Goal: Transaction & Acquisition: Obtain resource

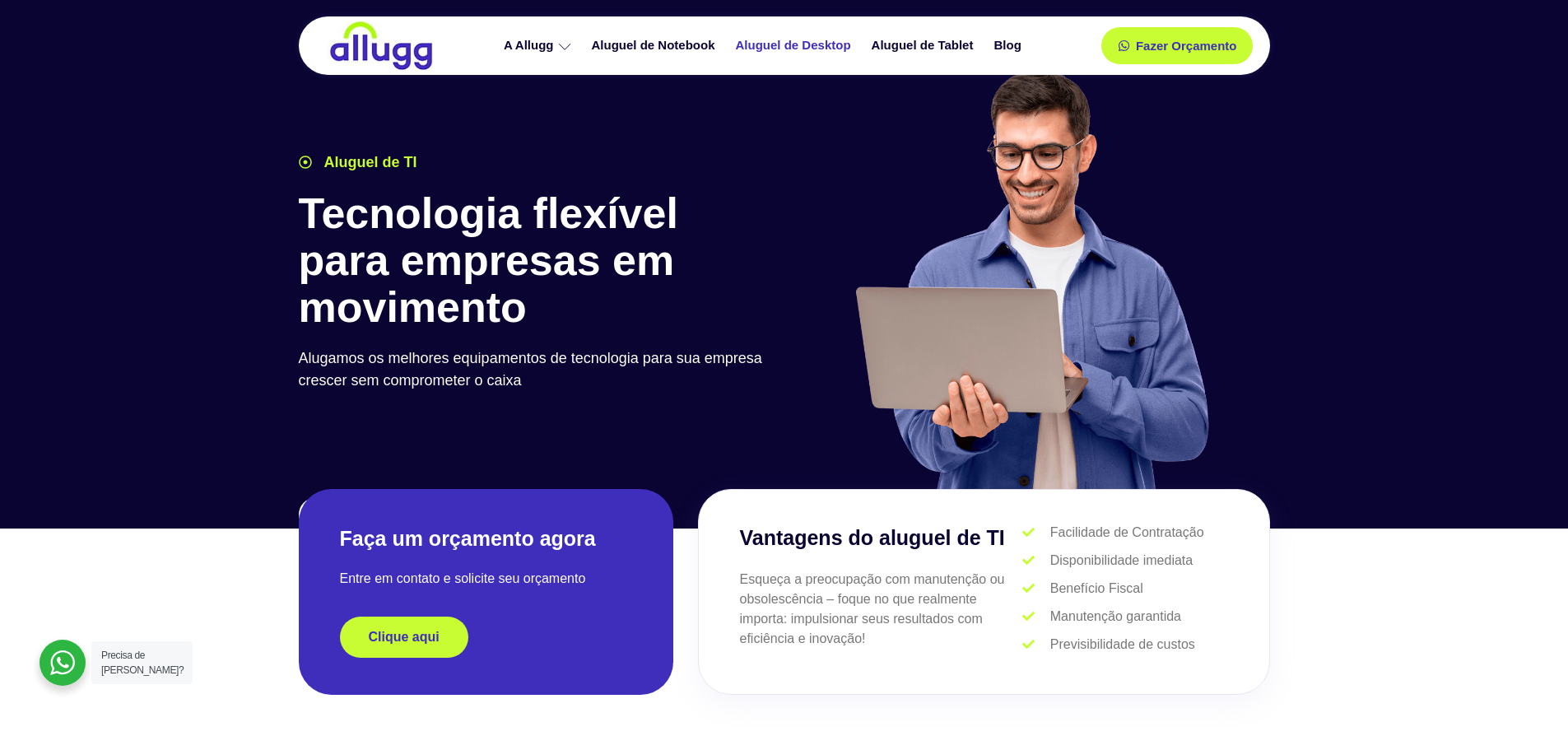
click at [835, 41] on link "Aluguel de Desktop" at bounding box center [796, 46] width 136 height 29
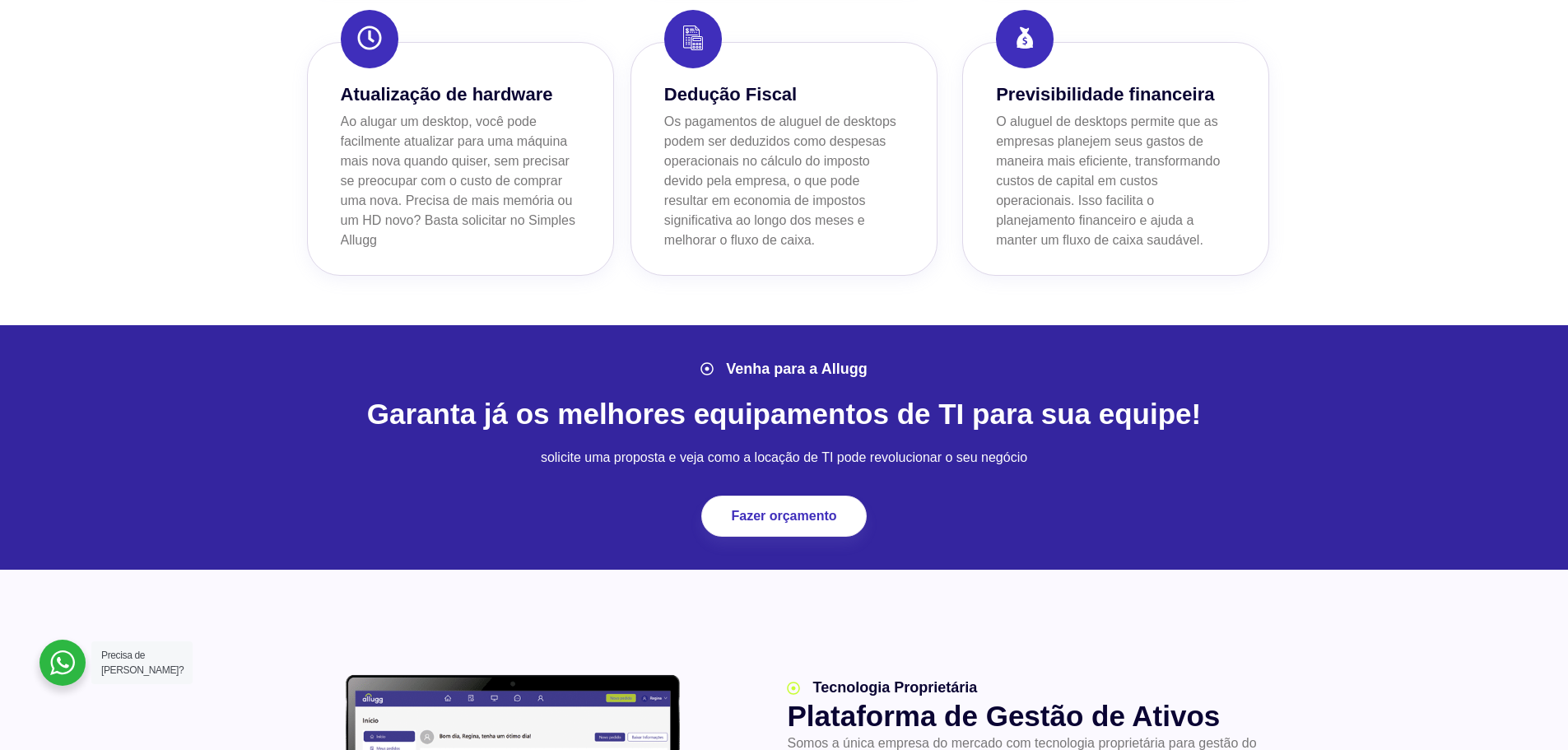
scroll to position [1647, 0]
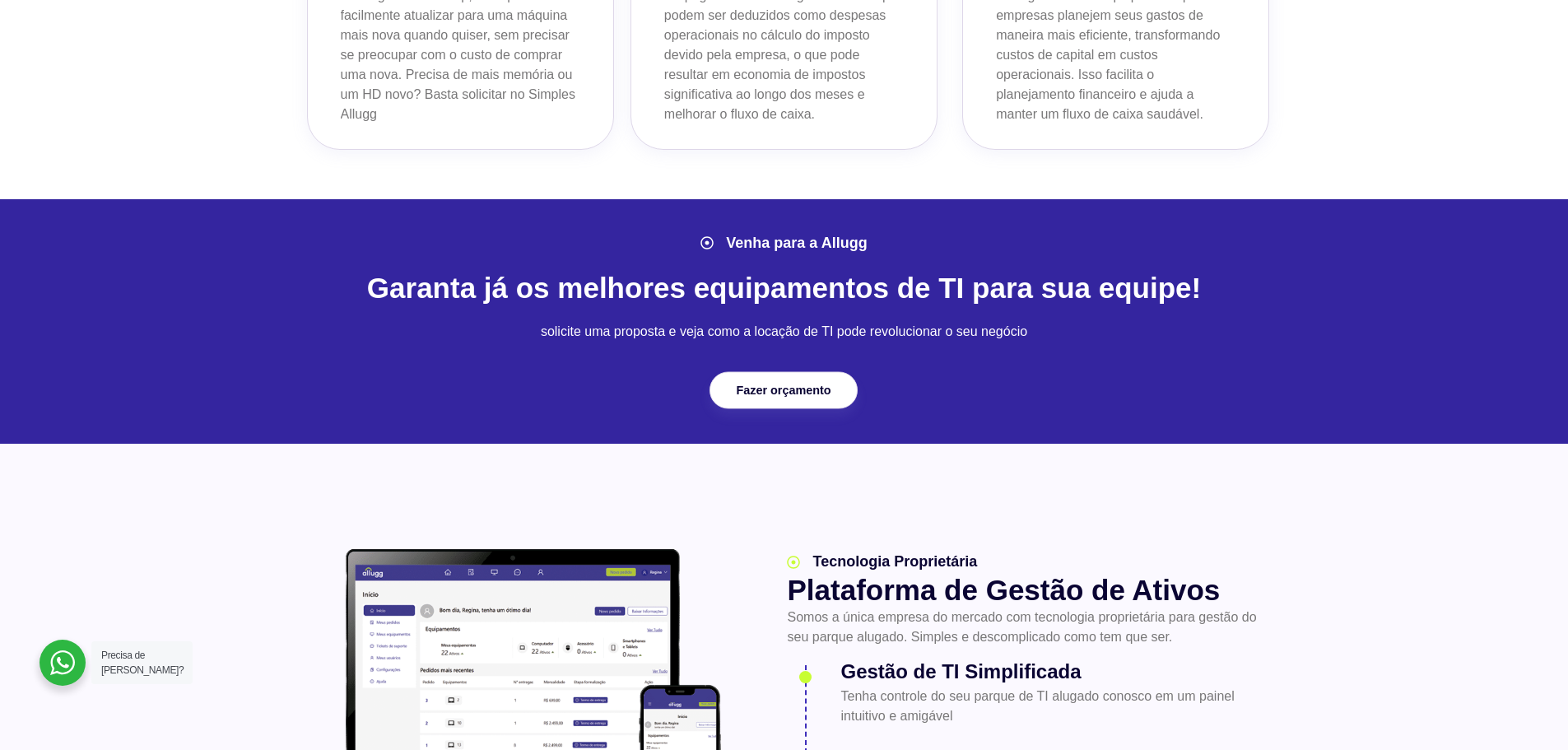
click at [756, 399] on link "Fazer orçamento" at bounding box center [784, 391] width 148 height 37
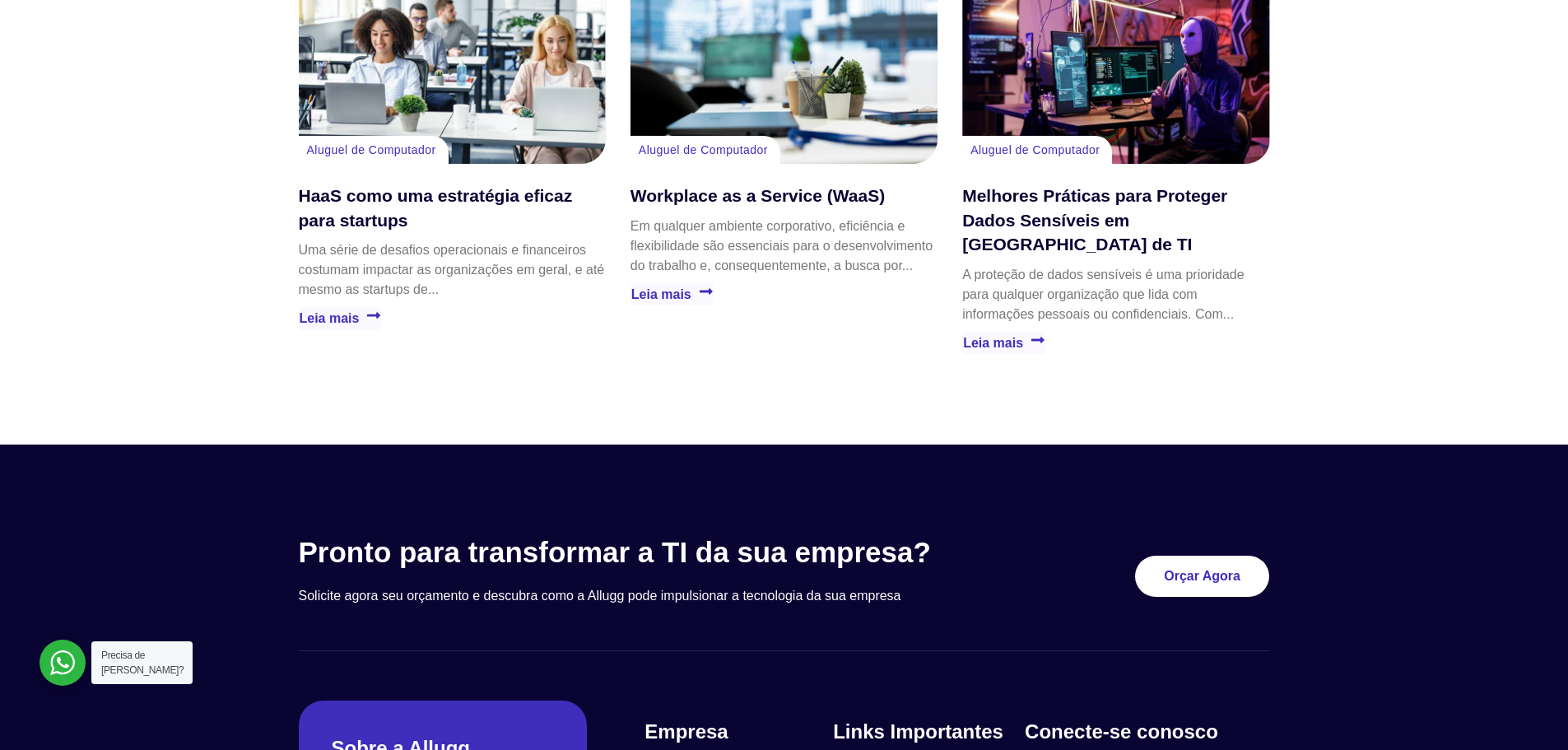
scroll to position [3579, 0]
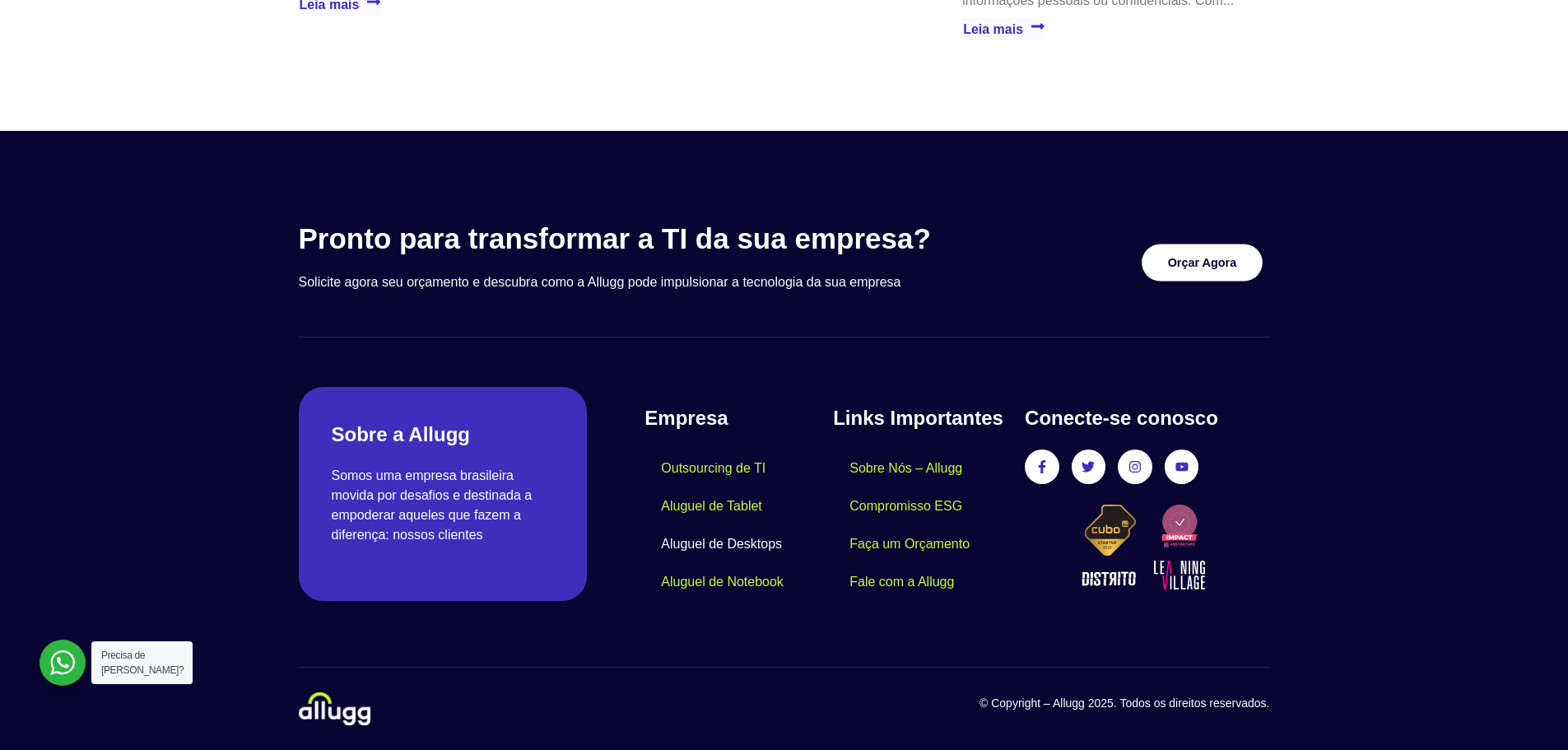
click at [1221, 252] on link "Orçar Agora" at bounding box center [1202, 262] width 121 height 37
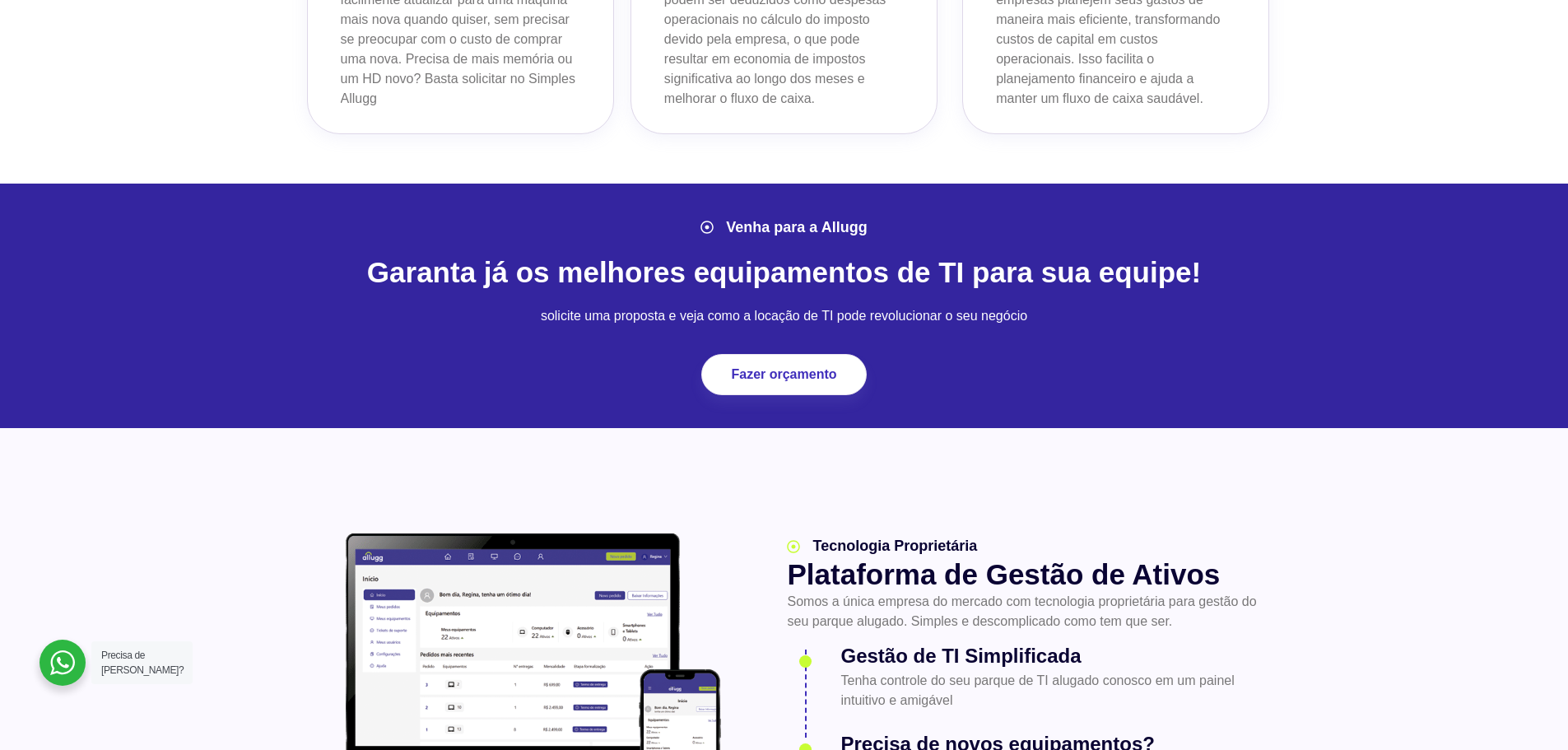
scroll to position [1647, 0]
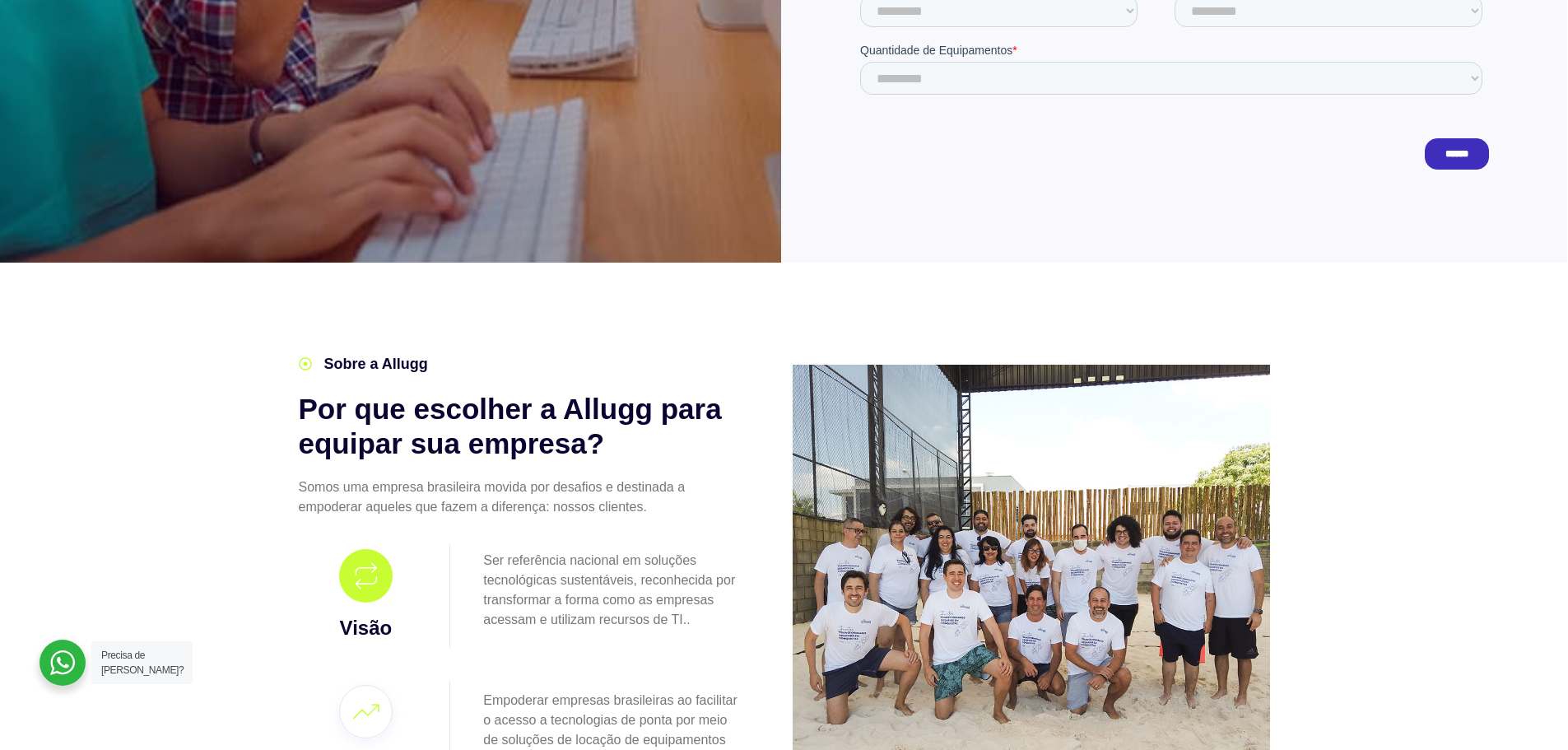
scroll to position [988, 0]
